Goal: Task Accomplishment & Management: Manage account settings

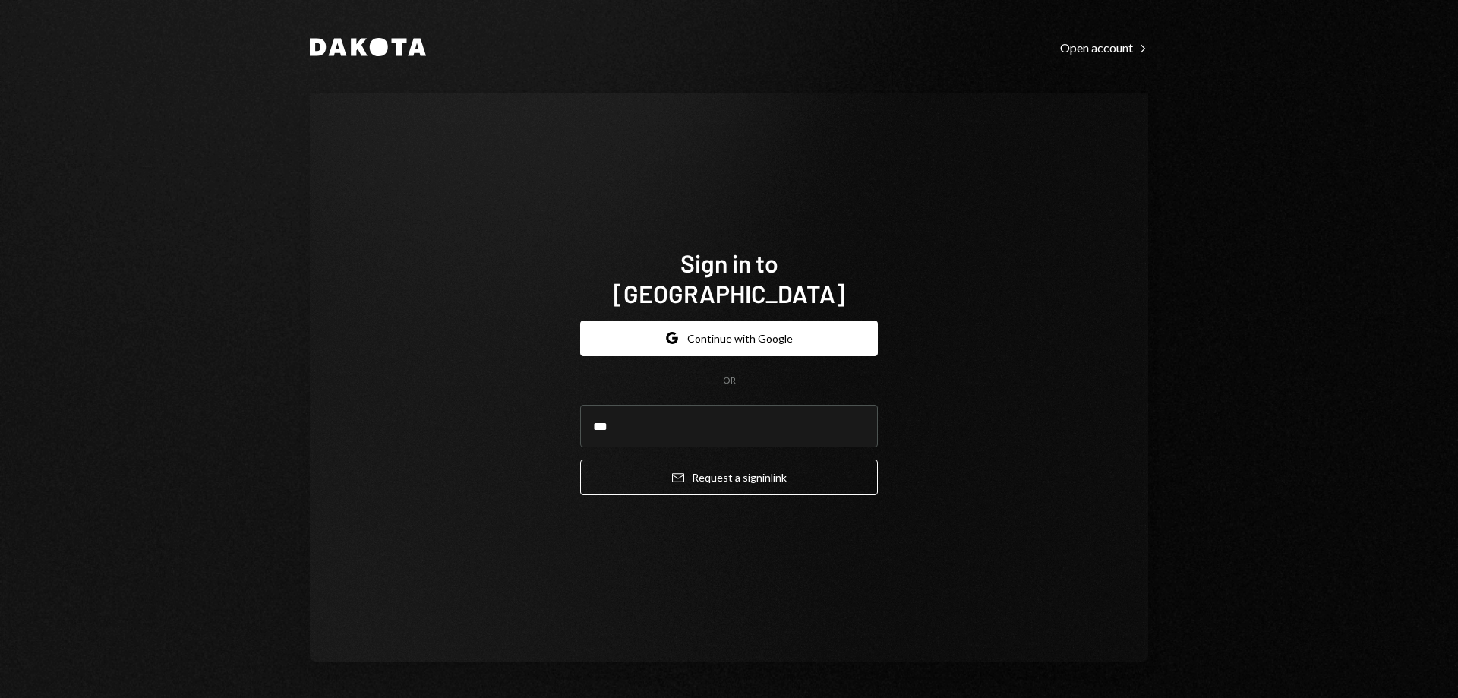
type input "**********"
click at [580, 459] on button "Email Request a sign in link" at bounding box center [729, 477] width 298 height 36
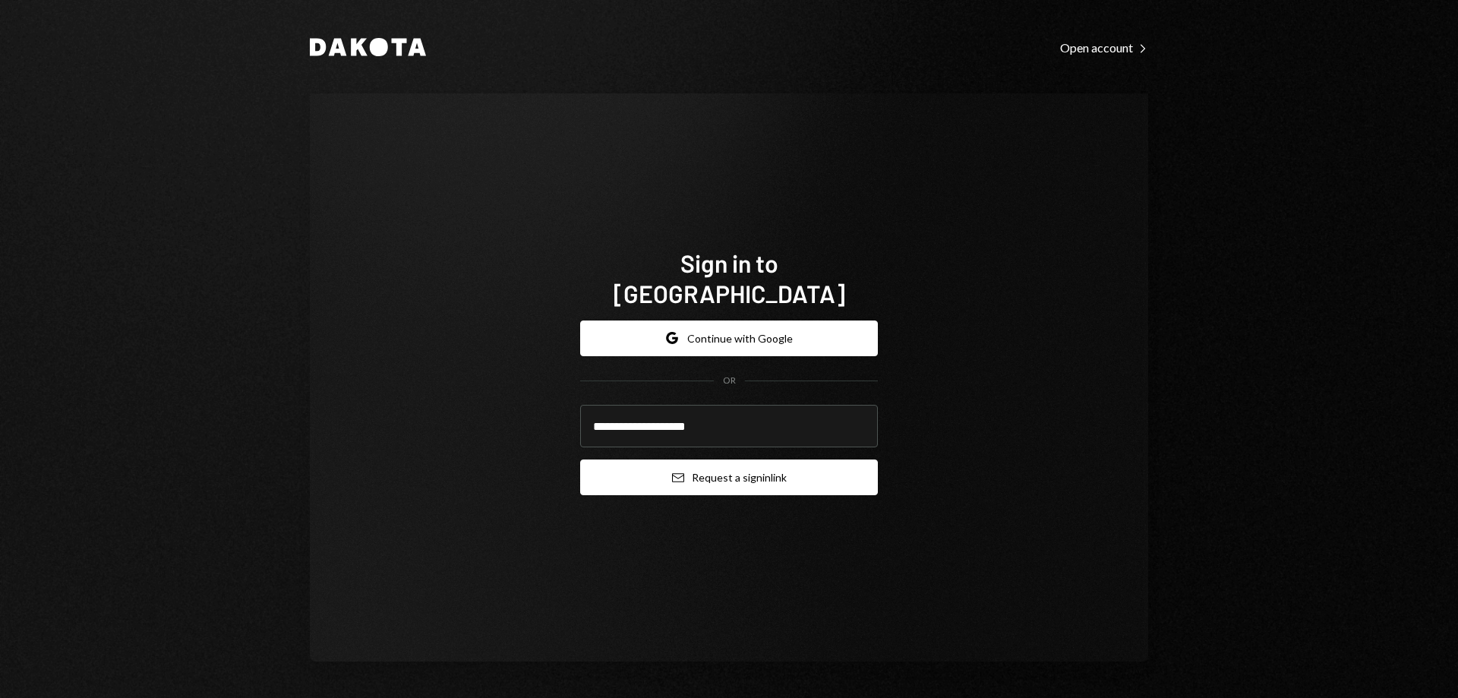
click at [698, 469] on button "Email Request a sign in link" at bounding box center [729, 477] width 298 height 36
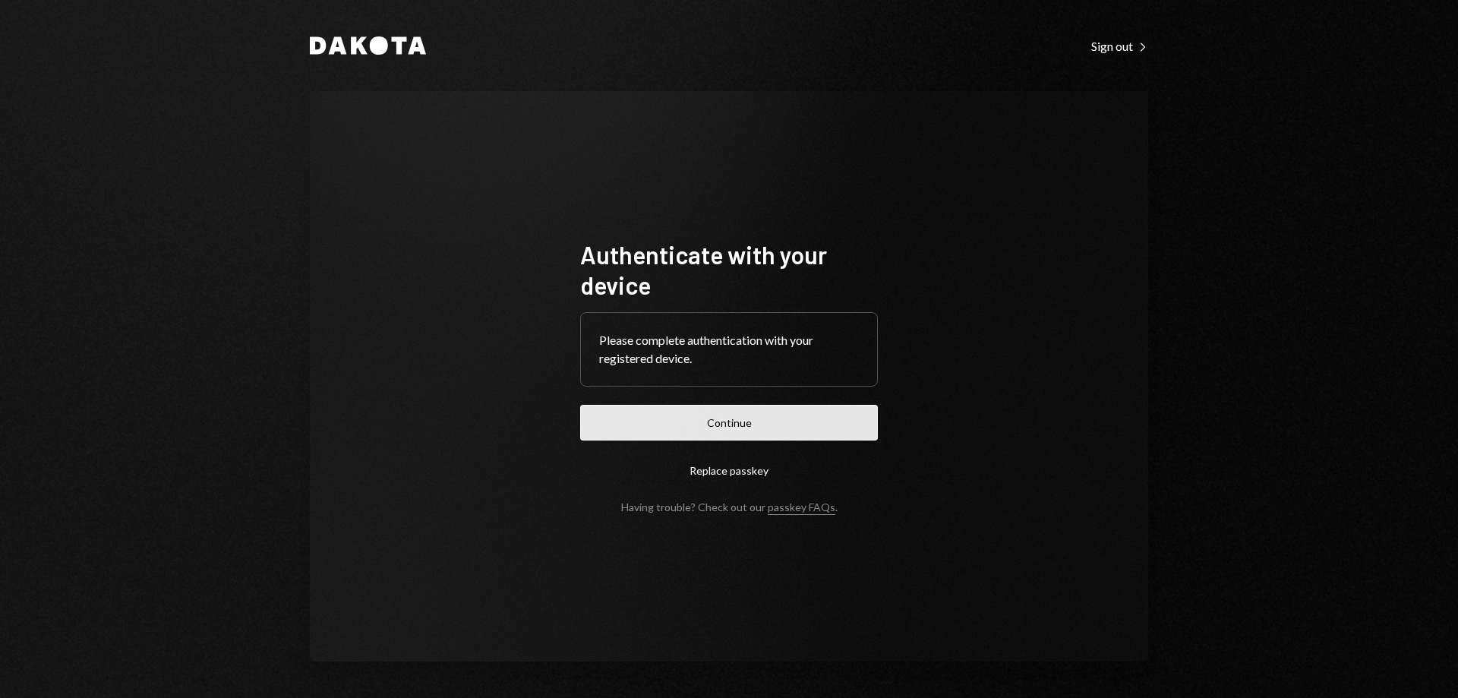
click at [669, 431] on button "Continue" at bounding box center [729, 423] width 298 height 36
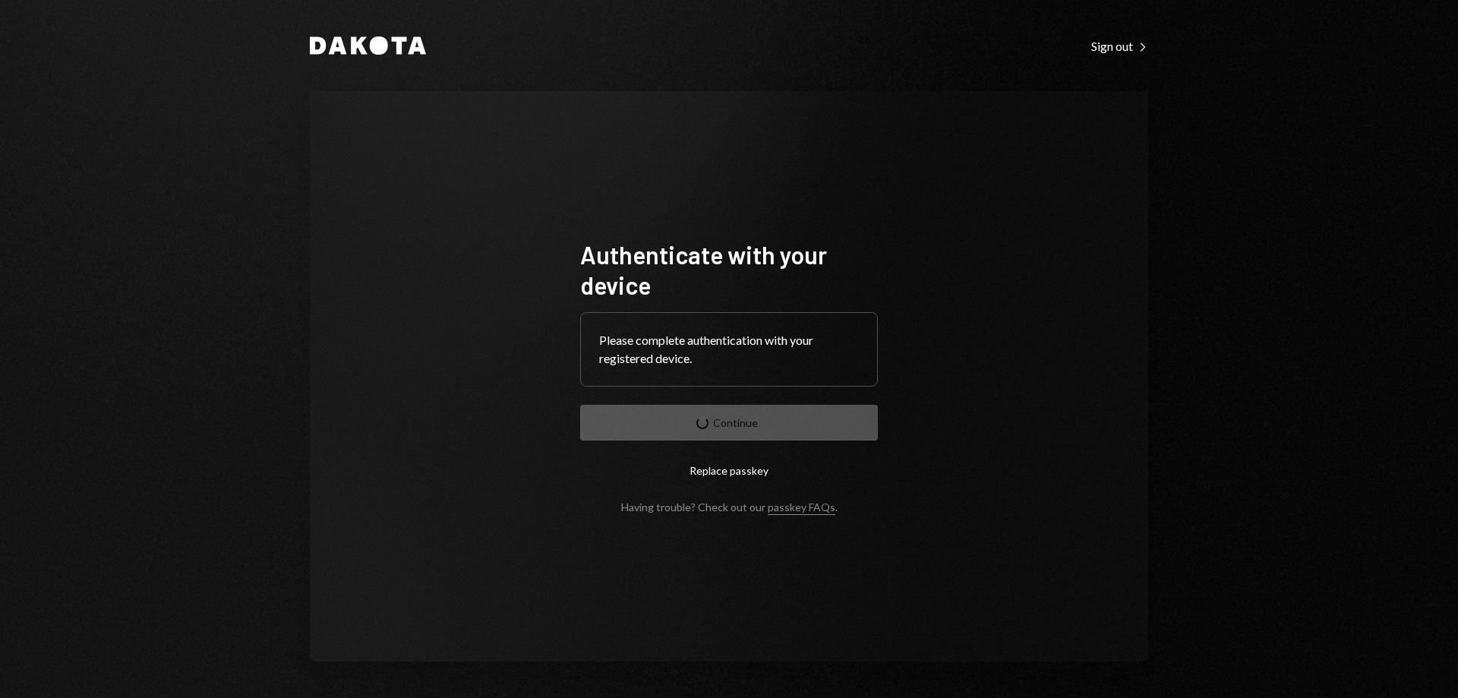
click at [669, 431] on form "Authenticate with your device Please complete authentication with your register…" at bounding box center [729, 376] width 298 height 274
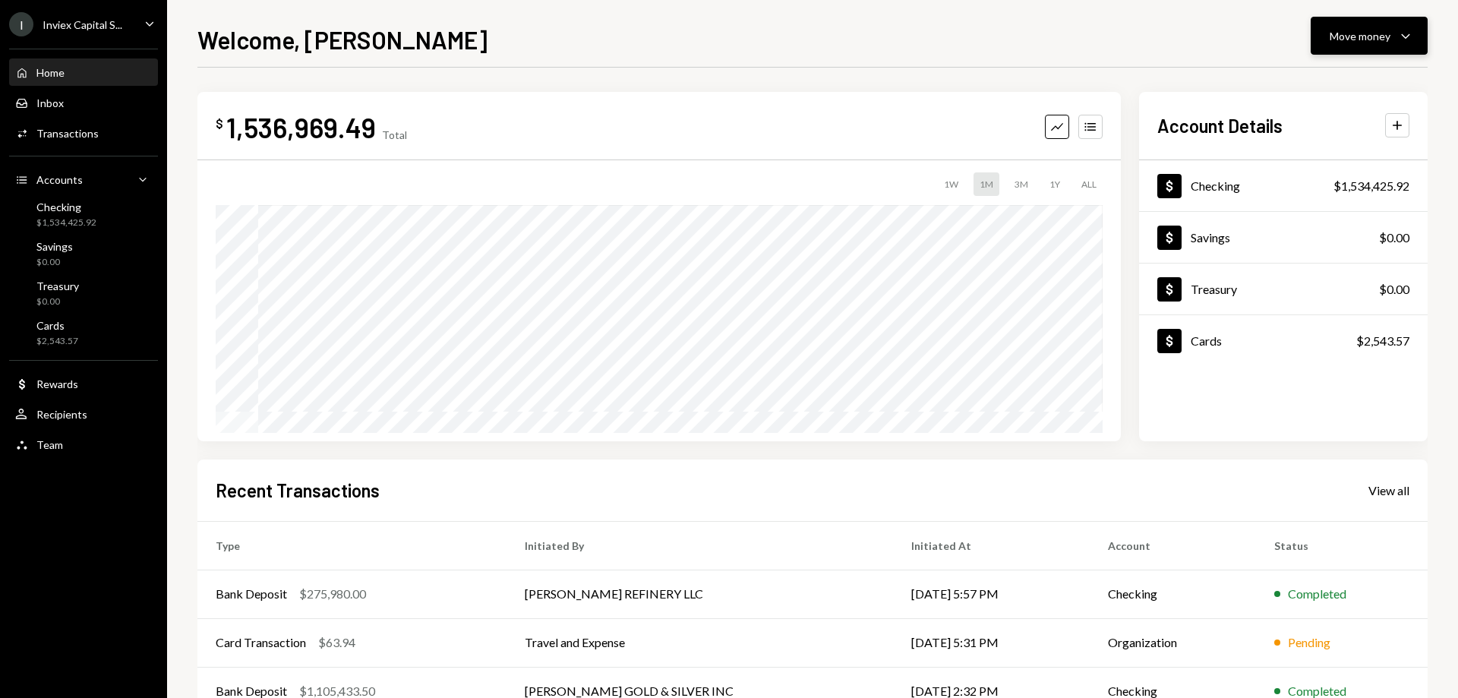
click at [1338, 47] on button "Move money Caret Down" at bounding box center [1368, 36] width 117 height 38
click at [1297, 80] on div "Withdraw Send" at bounding box center [1345, 82] width 134 height 16
